Goal: Task Accomplishment & Management: Use online tool/utility

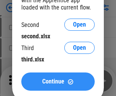
click at [58, 82] on span "Continue" at bounding box center [53, 82] width 22 height 6
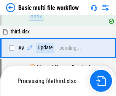
scroll to position [319, 0]
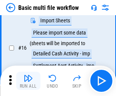
click at [28, 81] on img "button" at bounding box center [28, 78] width 9 height 9
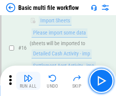
scroll to position [507, 0]
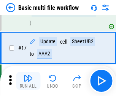
click at [28, 81] on img "button" at bounding box center [28, 78] width 9 height 9
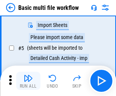
click at [28, 81] on img "button" at bounding box center [28, 78] width 9 height 9
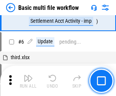
click at [28, 81] on img "button" at bounding box center [28, 78] width 9 height 9
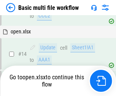
scroll to position [507, 0]
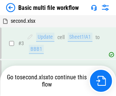
scroll to position [81, 0]
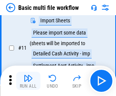
click at [28, 81] on img "button" at bounding box center [28, 78] width 9 height 9
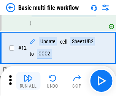
click at [28, 81] on img "button" at bounding box center [28, 78] width 9 height 9
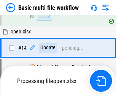
scroll to position [453, 0]
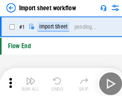
click at [28, 81] on img "button" at bounding box center [29, 78] width 9 height 9
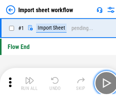
scroll to position [3, 0]
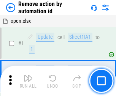
scroll to position [28, 0]
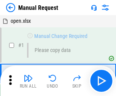
scroll to position [26, 0]
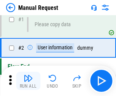
click at [28, 81] on img "button" at bounding box center [28, 78] width 9 height 9
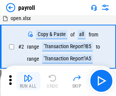
click at [28, 81] on img "button" at bounding box center [28, 78] width 9 height 9
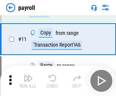
scroll to position [55, 0]
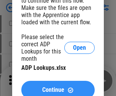
click at [58, 87] on span "Continue" at bounding box center [53, 90] width 22 height 6
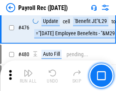
scroll to position [4058, 0]
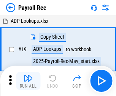
click at [28, 81] on img "button" at bounding box center [28, 78] width 9 height 9
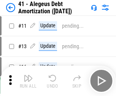
click at [28, 81] on img "button" at bounding box center [28, 78] width 9 height 9
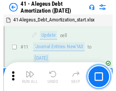
scroll to position [94, 0]
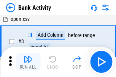
click at [28, 62] on img "button" at bounding box center [28, 59] width 9 height 9
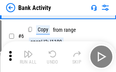
scroll to position [40, 0]
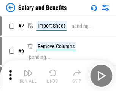
click at [28, 75] on img "button" at bounding box center [28, 72] width 9 height 9
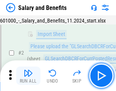
scroll to position [55, 0]
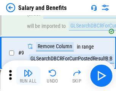
click at [28, 75] on img "button" at bounding box center [28, 72] width 9 height 9
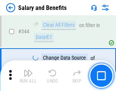
scroll to position [3565, 0]
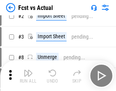
click at [28, 75] on img "button" at bounding box center [28, 72] width 9 height 9
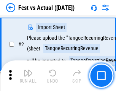
scroll to position [71, 0]
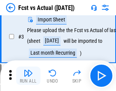
click at [28, 75] on img "button" at bounding box center [28, 72] width 9 height 9
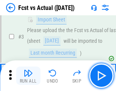
scroll to position [114, 0]
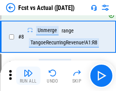
click at [28, 75] on img "button" at bounding box center [28, 72] width 9 height 9
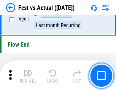
scroll to position [3603, 0]
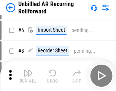
click at [28, 75] on img "button" at bounding box center [28, 72] width 9 height 9
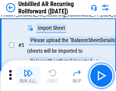
scroll to position [72, 0]
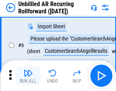
click at [28, 75] on img "button" at bounding box center [28, 72] width 9 height 9
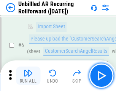
scroll to position [123, 0]
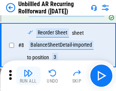
click at [28, 75] on img "button" at bounding box center [28, 72] width 9 height 9
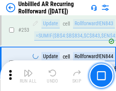
scroll to position [2586, 0]
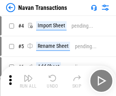
click at [28, 75] on img "button" at bounding box center [28, 78] width 9 height 9
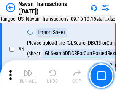
scroll to position [65, 0]
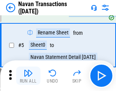
click at [28, 75] on img "button" at bounding box center [28, 72] width 9 height 9
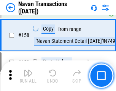
scroll to position [2469, 0]
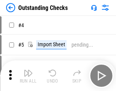
click at [28, 75] on img "button" at bounding box center [28, 72] width 9 height 9
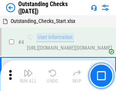
scroll to position [80, 0]
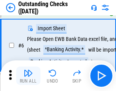
click at [28, 75] on img "button" at bounding box center [28, 72] width 9 height 9
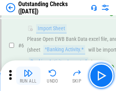
scroll to position [123, 0]
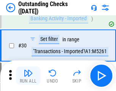
click at [28, 75] on img "button" at bounding box center [28, 72] width 9 height 9
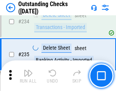
scroll to position [2312, 0]
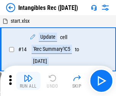
click at [28, 81] on img "button" at bounding box center [28, 78] width 9 height 9
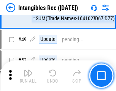
scroll to position [297, 0]
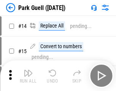
click at [28, 75] on img "button" at bounding box center [28, 72] width 9 height 9
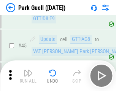
scroll to position [952, 0]
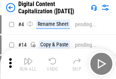
click at [28, 64] on img "button" at bounding box center [28, 61] width 9 height 9
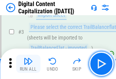
scroll to position [71, 0]
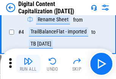
click at [28, 64] on img "button" at bounding box center [28, 61] width 9 height 9
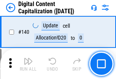
scroll to position [807, 0]
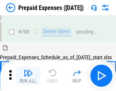
click at [28, 75] on img "button" at bounding box center [28, 72] width 9 height 9
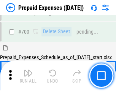
scroll to position [2094, 0]
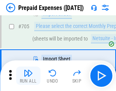
click at [28, 75] on img "button" at bounding box center [28, 72] width 9 height 9
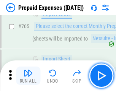
scroll to position [2132, 0]
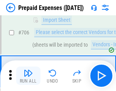
click at [28, 75] on img "button" at bounding box center [28, 72] width 9 height 9
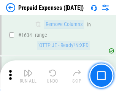
scroll to position [7413, 0]
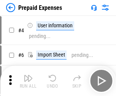
click at [28, 81] on img "button" at bounding box center [28, 78] width 9 height 9
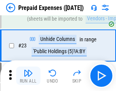
click at [28, 75] on img "button" at bounding box center [28, 72] width 9 height 9
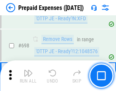
scroll to position [2651, 0]
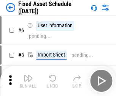
click at [28, 81] on img "button" at bounding box center [28, 78] width 9 height 9
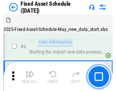
scroll to position [80, 0]
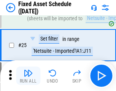
click at [28, 75] on img "button" at bounding box center [28, 72] width 9 height 9
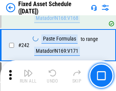
scroll to position [2359, 0]
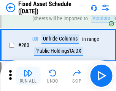
click at [28, 75] on img "button" at bounding box center [28, 72] width 9 height 9
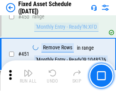
scroll to position [3404, 0]
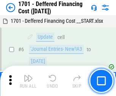
scroll to position [91, 0]
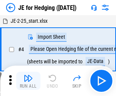
click at [28, 75] on img "button" at bounding box center [28, 78] width 9 height 9
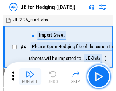
scroll to position [43, 0]
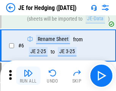
click at [28, 75] on img "button" at bounding box center [28, 72] width 9 height 9
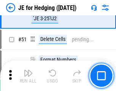
scroll to position [493, 0]
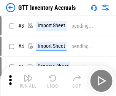
click at [28, 75] on img "button" at bounding box center [28, 78] width 9 height 9
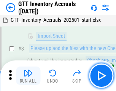
scroll to position [49, 0]
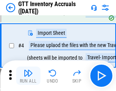
click at [28, 75] on img "button" at bounding box center [28, 72] width 9 height 9
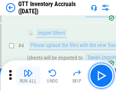
scroll to position [88, 0]
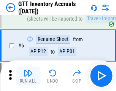
click at [28, 75] on img "button" at bounding box center [28, 72] width 9 height 9
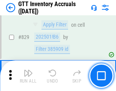
scroll to position [5779, 0]
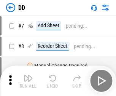
click at [28, 81] on img "button" at bounding box center [28, 78] width 9 height 9
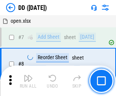
scroll to position [73, 0]
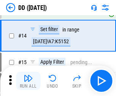
click at [28, 81] on img "button" at bounding box center [28, 78] width 9 height 9
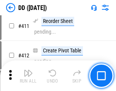
scroll to position [3451, 0]
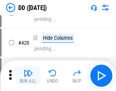
click at [28, 75] on img "button" at bounding box center [28, 72] width 9 height 9
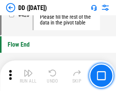
scroll to position [3644, 0]
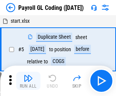
click at [28, 81] on img "button" at bounding box center [28, 78] width 9 height 9
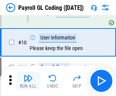
click at [28, 81] on img "button" at bounding box center [28, 78] width 9 height 9
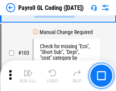
scroll to position [1786, 0]
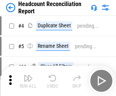
click at [28, 81] on img "button" at bounding box center [28, 78] width 9 height 9
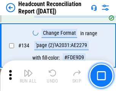
scroll to position [915, 0]
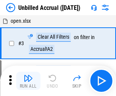
click at [28, 81] on img "button" at bounding box center [28, 78] width 9 height 9
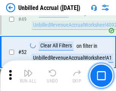
scroll to position [691, 0]
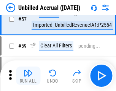
click at [28, 75] on img "button" at bounding box center [28, 72] width 9 height 9
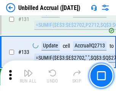
scroll to position [2268, 0]
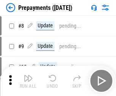
click at [28, 81] on img "button" at bounding box center [28, 78] width 9 height 9
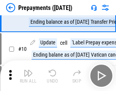
scroll to position [48, 0]
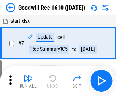
scroll to position [130, 0]
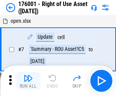
click at [28, 81] on img "button" at bounding box center [28, 78] width 9 height 9
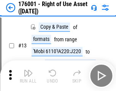
scroll to position [49, 0]
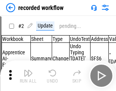
click at [28, 75] on img "button" at bounding box center [28, 72] width 9 height 9
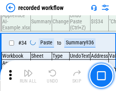
scroll to position [2380, 0]
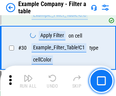
scroll to position [697, 0]
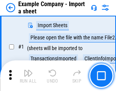
scroll to position [64, 0]
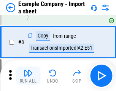
click at [28, 75] on img "button" at bounding box center [28, 72] width 9 height 9
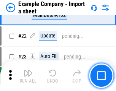
scroll to position [168, 0]
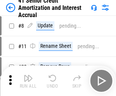
click at [28, 75] on img "button" at bounding box center [28, 78] width 9 height 9
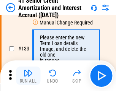
click at [28, 75] on img "button" at bounding box center [28, 72] width 9 height 9
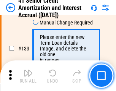
scroll to position [796, 0]
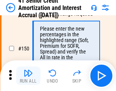
click at [28, 75] on img "button" at bounding box center [28, 72] width 9 height 9
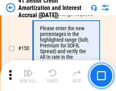
scroll to position [876, 0]
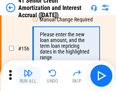
click at [28, 75] on img "button" at bounding box center [28, 72] width 9 height 9
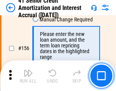
scroll to position [928, 0]
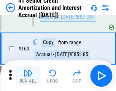
click at [28, 75] on img "button" at bounding box center [28, 72] width 9 height 9
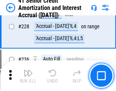
scroll to position [1705, 0]
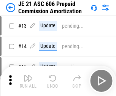
click at [28, 75] on img "button" at bounding box center [28, 78] width 9 height 9
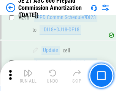
scroll to position [1401, 0]
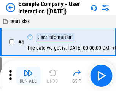
click at [28, 75] on img "button" at bounding box center [28, 72] width 9 height 9
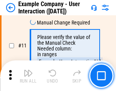
scroll to position [165, 0]
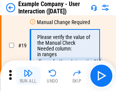
click at [28, 75] on img "button" at bounding box center [28, 72] width 9 height 9
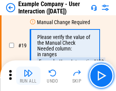
click at [28, 75] on img "button" at bounding box center [28, 72] width 9 height 9
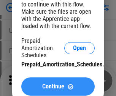
click at [58, 87] on span "Continue" at bounding box center [53, 87] width 22 height 6
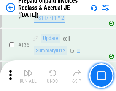
scroll to position [987, 0]
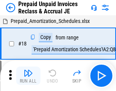
click at [28, 75] on img "button" at bounding box center [28, 72] width 9 height 9
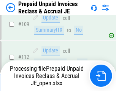
scroll to position [582, 0]
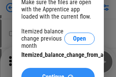
click at [58, 74] on span "Continue" at bounding box center [53, 77] width 22 height 6
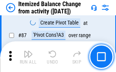
scroll to position [744, 0]
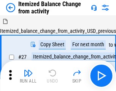
scroll to position [12, 0]
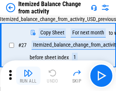
click at [28, 75] on img "button" at bounding box center [28, 72] width 9 height 9
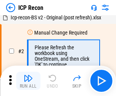
click at [28, 81] on img "button" at bounding box center [28, 78] width 9 height 9
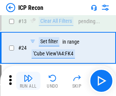
click at [28, 81] on img "button" at bounding box center [28, 78] width 9 height 9
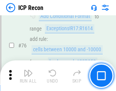
scroll to position [684, 0]
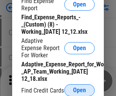
click at [80, 90] on span "Open" at bounding box center [79, 91] width 13 height 6
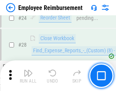
scroll to position [356, 0]
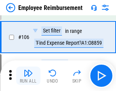
click at [28, 75] on img "button" at bounding box center [28, 72] width 9 height 9
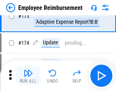
click at [28, 75] on img "button" at bounding box center [28, 72] width 9 height 9
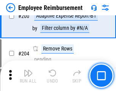
scroll to position [1926, 0]
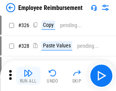
click at [28, 75] on img "button" at bounding box center [28, 72] width 9 height 9
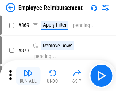
click at [28, 75] on img "button" at bounding box center [28, 72] width 9 height 9
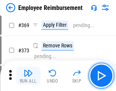
scroll to position [4056, 0]
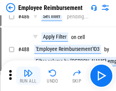
click at [28, 75] on img "button" at bounding box center [28, 72] width 9 height 9
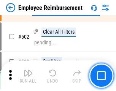
scroll to position [4886, 0]
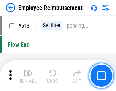
click at [28, 75] on img "button" at bounding box center [28, 72] width 9 height 9
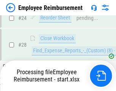
scroll to position [356, 0]
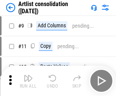
click at [28, 81] on img "button" at bounding box center [28, 78] width 9 height 9
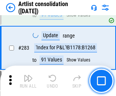
scroll to position [3149, 0]
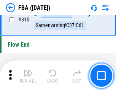
scroll to position [6816, 0]
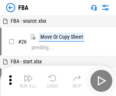
scroll to position [8, 0]
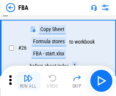
click at [28, 81] on img "button" at bounding box center [28, 78] width 9 height 9
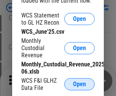
click at [80, 85] on span "Open" at bounding box center [79, 84] width 13 height 6
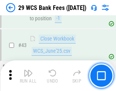
scroll to position [311, 0]
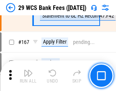
click at [28, 75] on img "button" at bounding box center [28, 72] width 9 height 9
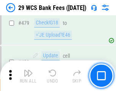
scroll to position [3926, 0]
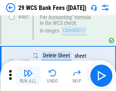
click at [28, 75] on img "button" at bounding box center [28, 72] width 9 height 9
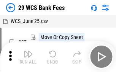
scroll to position [14, 0]
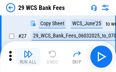
click at [28, 56] on img "button" at bounding box center [28, 53] width 9 height 9
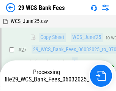
scroll to position [152, 0]
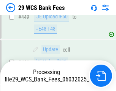
scroll to position [3788, 0]
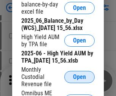
click at [80, 80] on span "Open" at bounding box center [79, 77] width 13 height 6
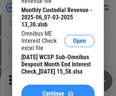
click at [58, 91] on span "Continue" at bounding box center [53, 94] width 22 height 6
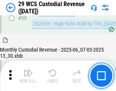
scroll to position [571, 0]
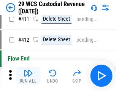
click at [28, 75] on img "button" at bounding box center [28, 72] width 9 height 9
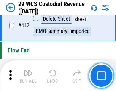
scroll to position [3636, 0]
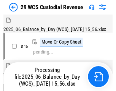
scroll to position [18, 0]
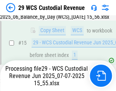
scroll to position [172, 0]
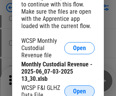
click at [80, 90] on span "Open" at bounding box center [79, 92] width 13 height 6
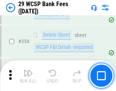
scroll to position [2531, 0]
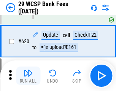
click at [28, 75] on img "button" at bounding box center [28, 72] width 9 height 9
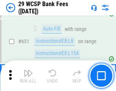
scroll to position [4388, 0]
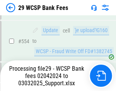
scroll to position [3741, 0]
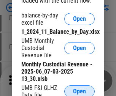
click at [80, 90] on span "Open" at bounding box center [79, 92] width 13 height 6
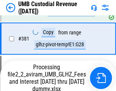
scroll to position [2716, 0]
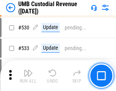
click at [28, 75] on img "button" at bounding box center [28, 72] width 9 height 9
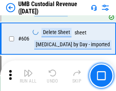
scroll to position [4395, 0]
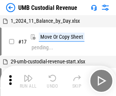
scroll to position [6, 0]
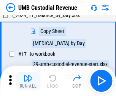
click at [28, 81] on img "button" at bounding box center [28, 78] width 9 height 9
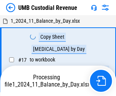
scroll to position [6, 0]
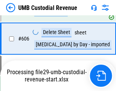
scroll to position [4377, 0]
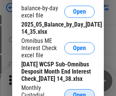
click at [80, 93] on span "Open" at bounding box center [79, 96] width 13 height 6
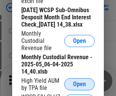
click at [80, 88] on span "Open" at bounding box center [79, 84] width 13 height 6
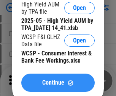
click at [58, 86] on span "Continue" at bounding box center [53, 83] width 22 height 6
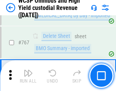
scroll to position [6204, 0]
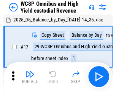
scroll to position [4, 0]
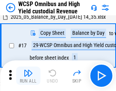
click at [28, 75] on img "button" at bounding box center [28, 72] width 9 height 9
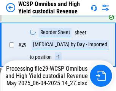
scroll to position [158, 0]
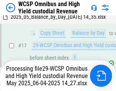
scroll to position [158, 0]
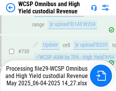
scroll to position [6121, 0]
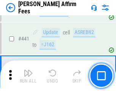
scroll to position [1751, 0]
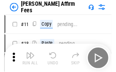
scroll to position [8, 0]
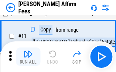
click at [28, 56] on img "button" at bounding box center [28, 53] width 9 height 9
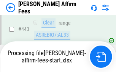
scroll to position [1997, 0]
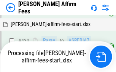
scroll to position [1761, 0]
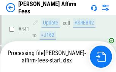
scroll to position [1997, 0]
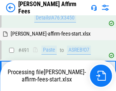
scroll to position [2031, 0]
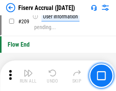
scroll to position [2365, 0]
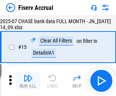
click at [28, 81] on img "button" at bounding box center [28, 78] width 9 height 9
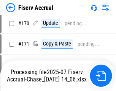
scroll to position [2052, 0]
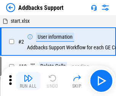
click at [28, 75] on img "button" at bounding box center [28, 78] width 9 height 9
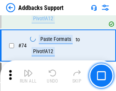
scroll to position [554, 0]
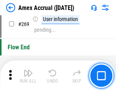
scroll to position [2135, 0]
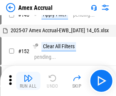
click at [28, 81] on img "button" at bounding box center [28, 78] width 9 height 9
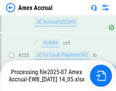
scroll to position [2221, 0]
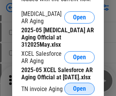
click at [80, 87] on span "Open" at bounding box center [79, 89] width 13 height 6
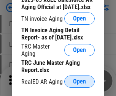
click at [80, 80] on span "Open" at bounding box center [79, 82] width 13 height 6
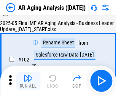
click at [28, 81] on img "button" at bounding box center [28, 78] width 9 height 9
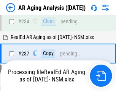
scroll to position [1180, 0]
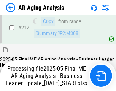
scroll to position [1171, 0]
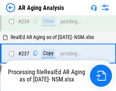
scroll to position [1203, 0]
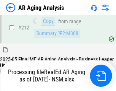
scroll to position [1139, 0]
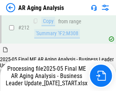
scroll to position [1171, 0]
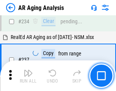
scroll to position [1171, 0]
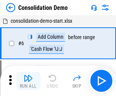
click at [28, 81] on img "button" at bounding box center [28, 78] width 9 height 9
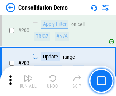
scroll to position [2387, 0]
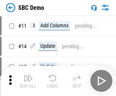
click at [28, 81] on img "button" at bounding box center [28, 78] width 9 height 9
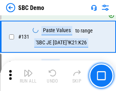
scroll to position [1308, 0]
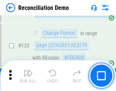
scroll to position [904, 0]
